Goal: Check status: Check status

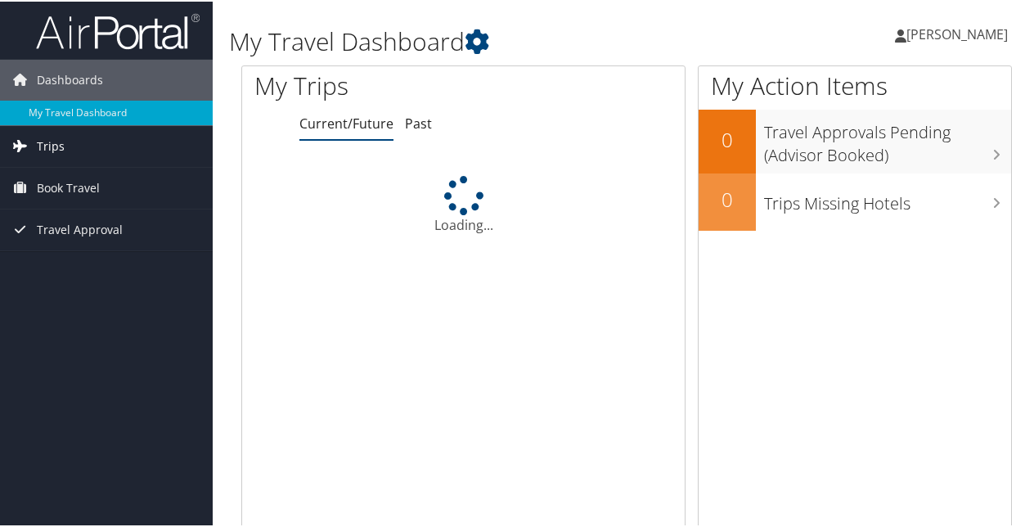
click at [64, 139] on link "Trips" at bounding box center [106, 144] width 213 height 41
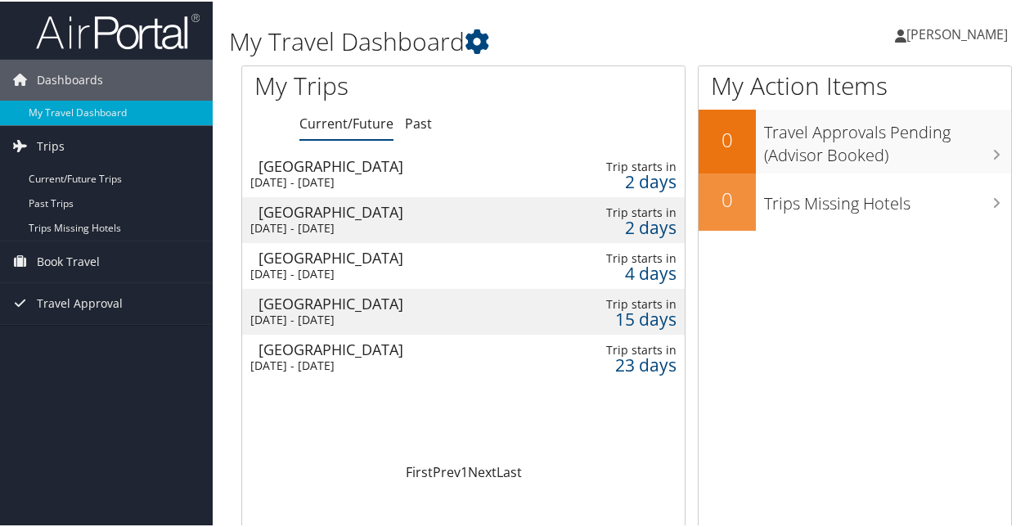
click at [350, 259] on div "New Orleans" at bounding box center [395, 256] width 273 height 15
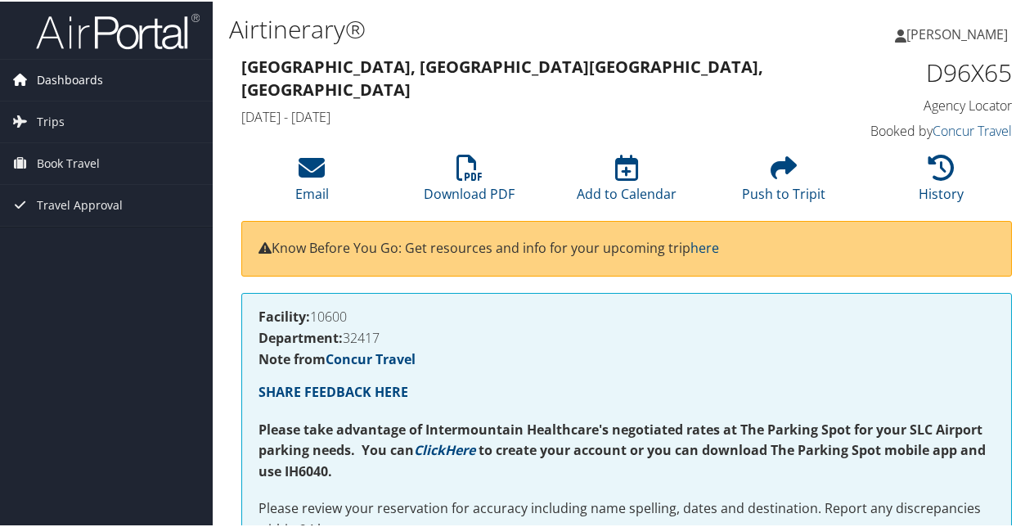
click at [46, 77] on span "Dashboards" at bounding box center [70, 78] width 66 height 41
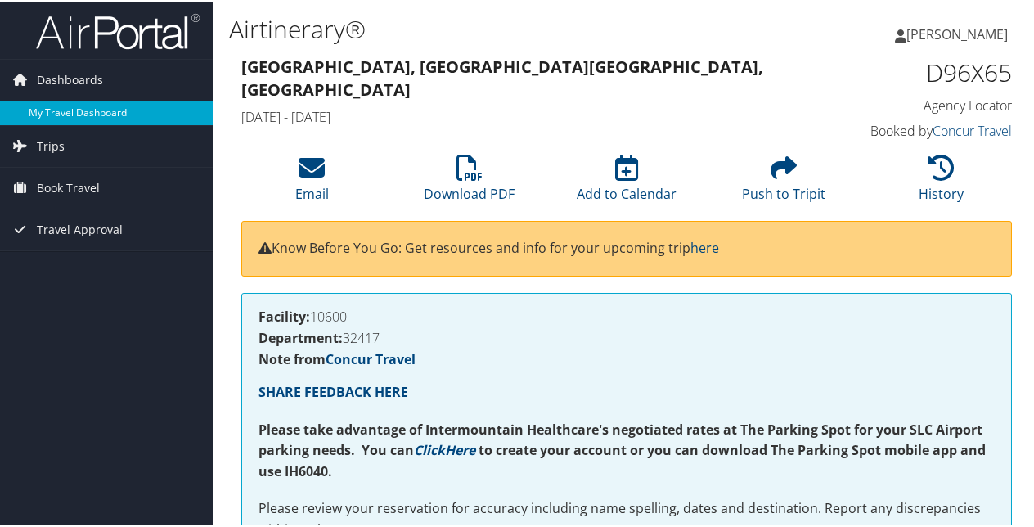
click at [73, 108] on link "My Travel Dashboard" at bounding box center [106, 111] width 213 height 25
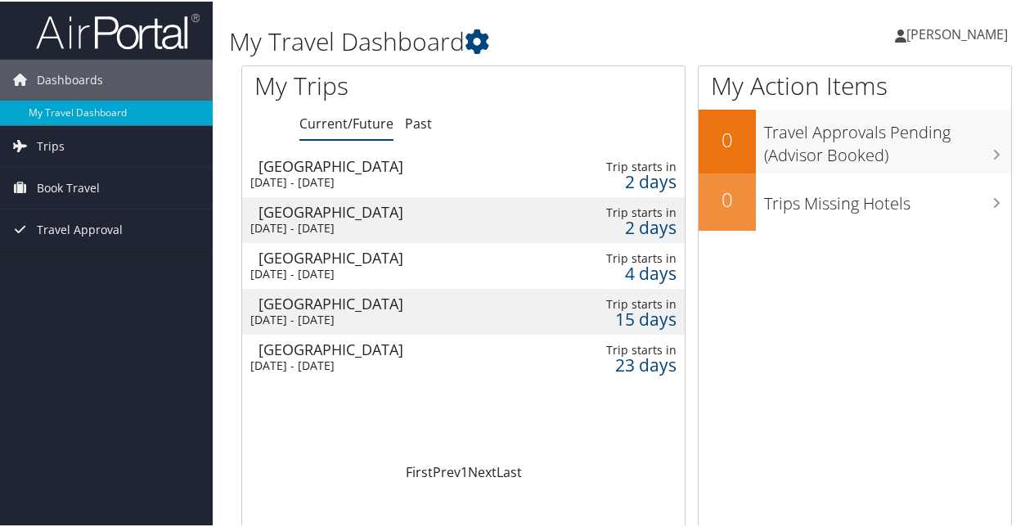
click at [946, 36] on span "[PERSON_NAME]" at bounding box center [957, 33] width 101 height 18
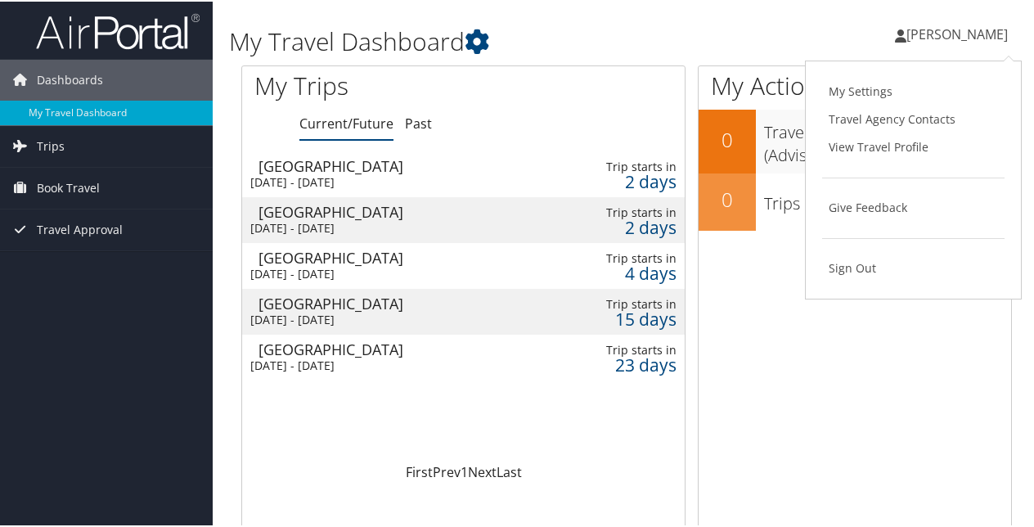
click at [946, 36] on span "[PERSON_NAME]" at bounding box center [957, 33] width 101 height 18
